Goal: Information Seeking & Learning: Learn about a topic

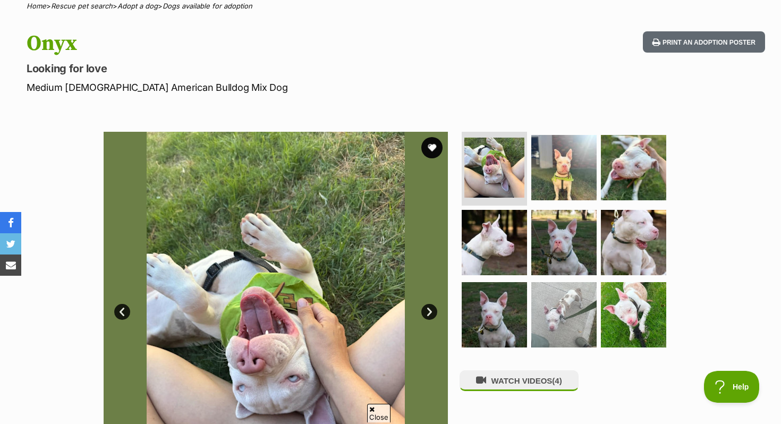
scroll to position [30, 0]
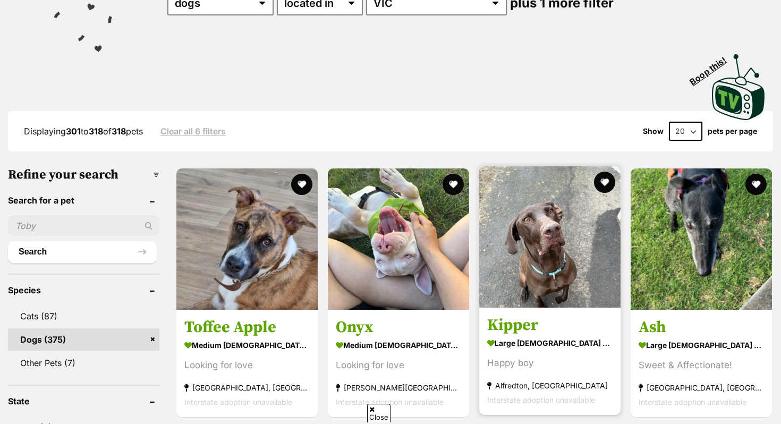
click at [559, 294] on img at bounding box center [549, 236] width 141 height 141
